Goal: Check status: Verify the current state of an ongoing process or item

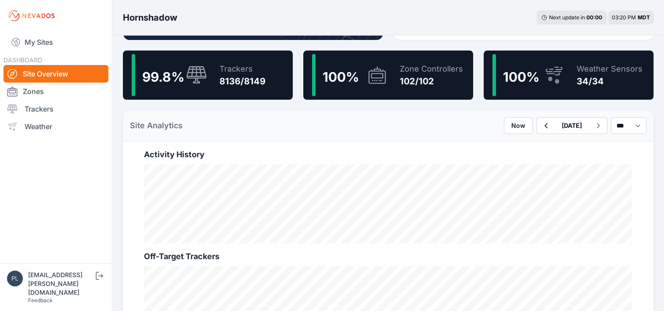
scroll to position [220, 0]
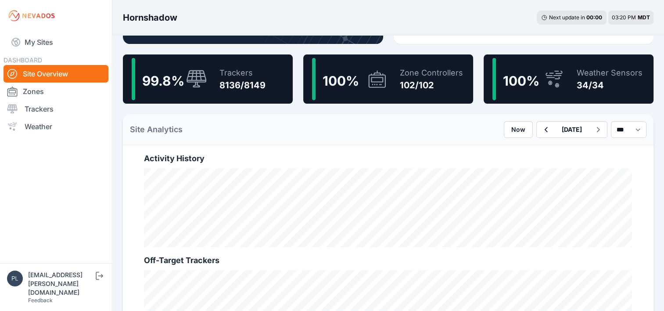
click at [545, 130] on icon "button" at bounding box center [546, 129] width 3 height 5
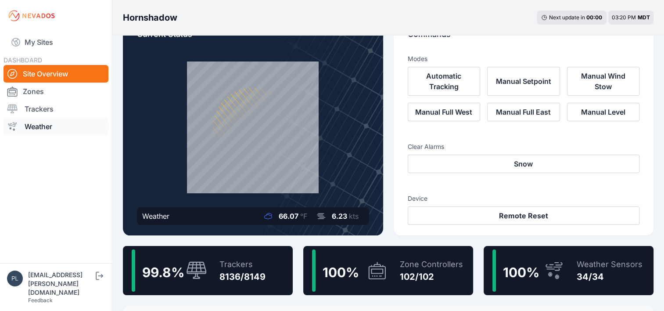
scroll to position [109, 0]
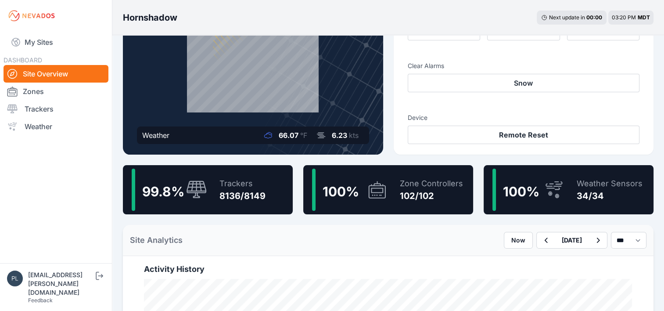
click at [277, 225] on div "Site Analytics Now September 29 2025 *** **** *****" at bounding box center [388, 240] width 531 height 31
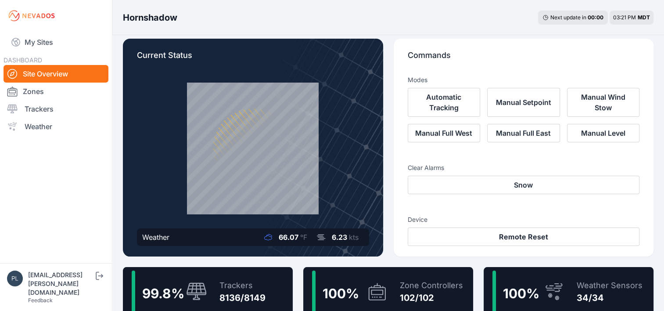
scroll to position [0, 0]
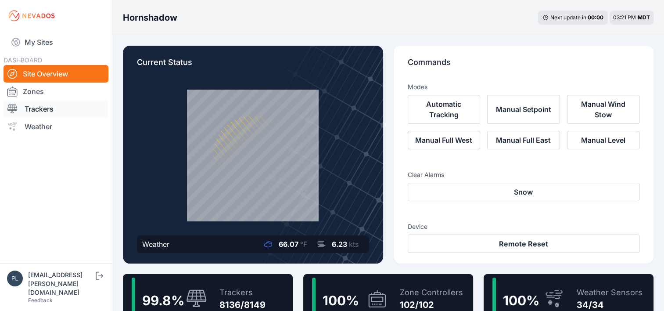
click at [59, 109] on link "Trackers" at bounding box center [56, 109] width 105 height 18
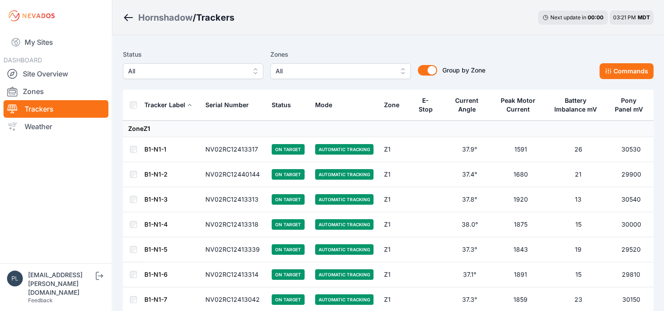
click at [207, 72] on span "All" at bounding box center [187, 71] width 118 height 11
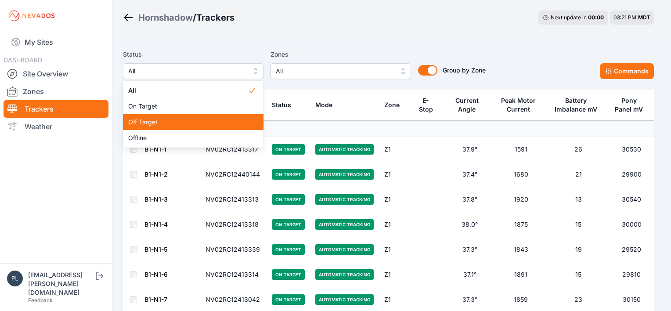
click at [162, 122] on span "Off Target" at bounding box center [187, 122] width 119 height 9
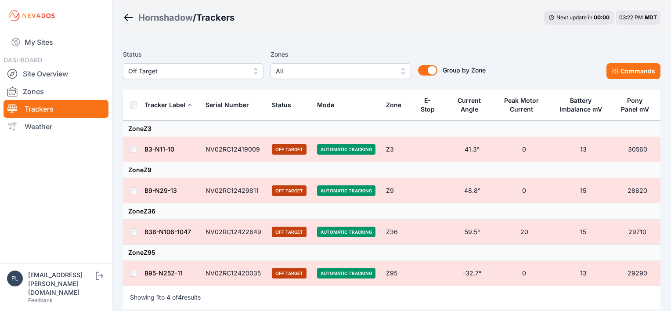
click at [234, 72] on span "Off Target" at bounding box center [187, 71] width 118 height 11
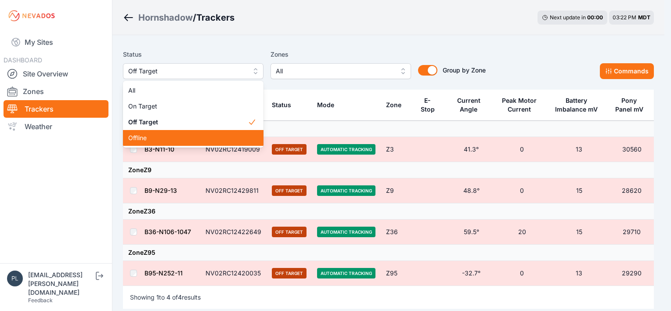
click at [189, 133] on div "Offline" at bounding box center [193, 138] width 141 height 16
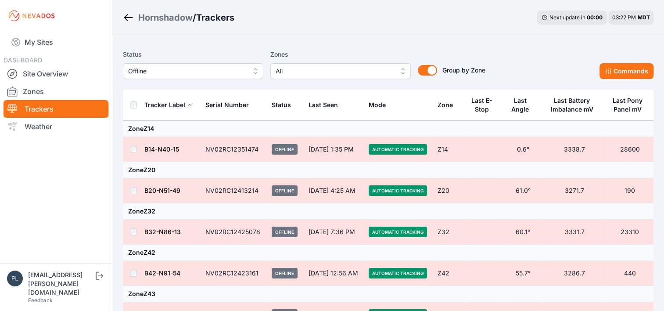
click at [218, 70] on span "Offline" at bounding box center [187, 71] width 118 height 11
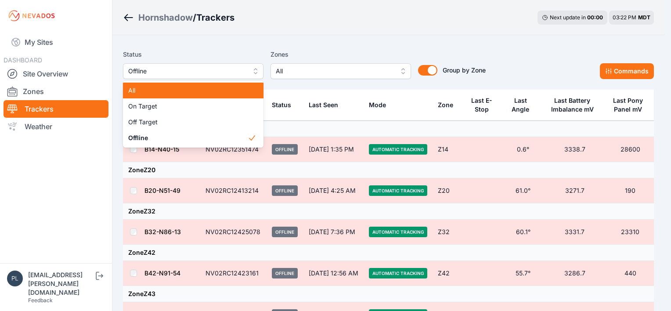
click at [163, 91] on span "All" at bounding box center [187, 90] width 119 height 9
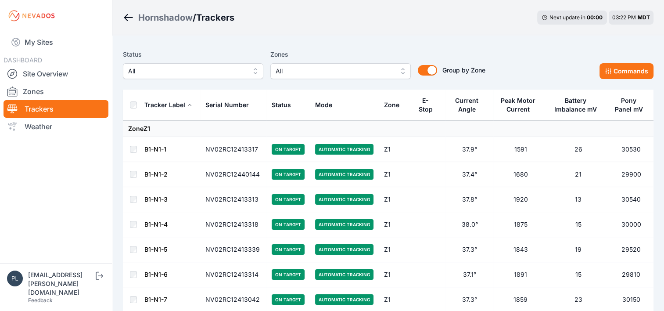
click at [320, 105] on div "Mode" at bounding box center [323, 105] width 17 height 9
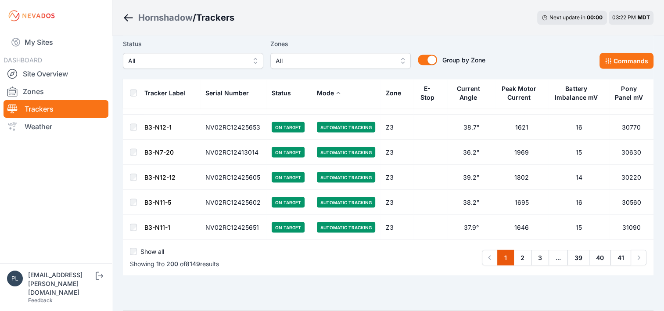
scroll to position [4947, 0]
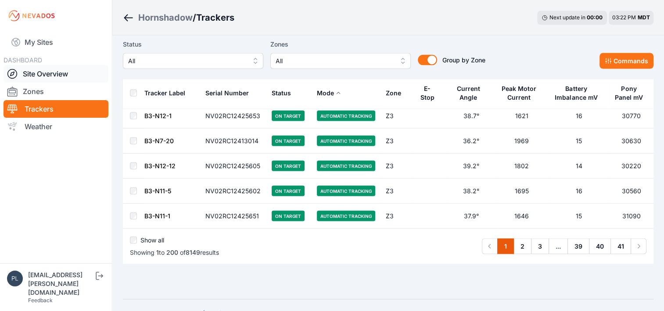
click at [68, 72] on link "Site Overview" at bounding box center [56, 74] width 105 height 18
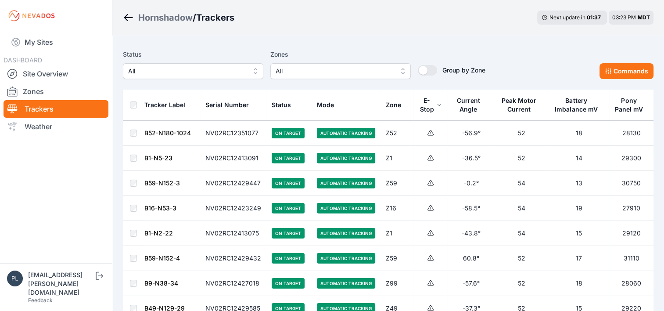
click at [324, 105] on div "Mode" at bounding box center [325, 105] width 17 height 9
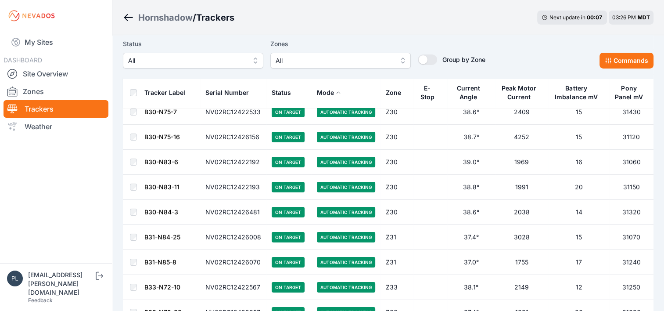
scroll to position [198828, 0]
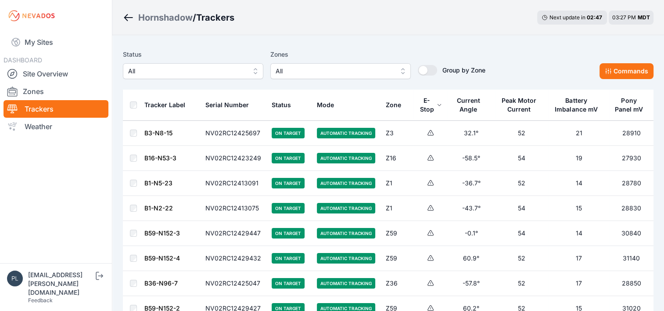
scroll to position [571, 0]
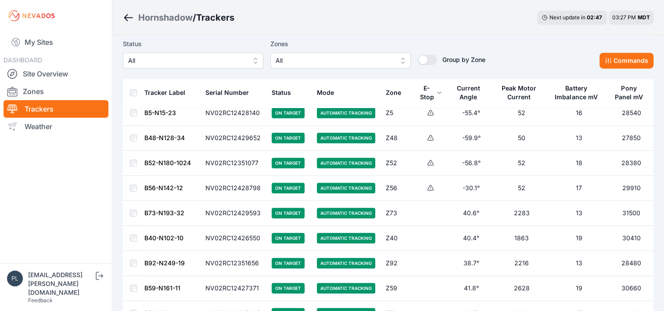
drag, startPoint x: 642, startPoint y: 186, endPoint x: 633, endPoint y: 187, distance: 9.3
click at [568, 190] on tr "B56-N142-12 NV02RC12428798 On Target Automatic Tracking Z56 -30.1° 52 17 29910" at bounding box center [388, 188] width 531 height 25
click at [641, 187] on td "29910" at bounding box center [631, 188] width 44 height 25
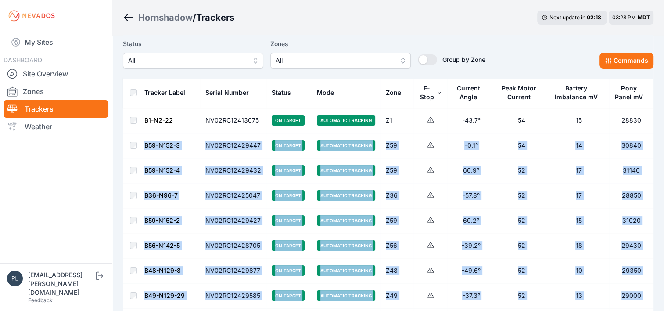
scroll to position [0, 0]
